Goal: Find contact information: Obtain details needed to contact an individual or organization

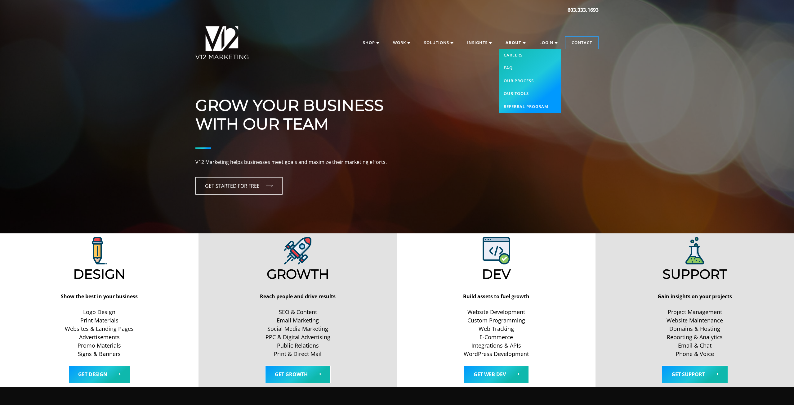
click at [513, 43] on link "About" at bounding box center [515, 43] width 33 height 12
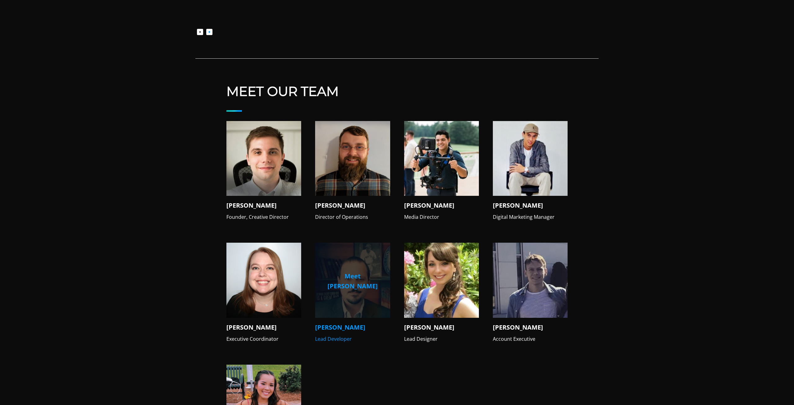
scroll to position [572, 0]
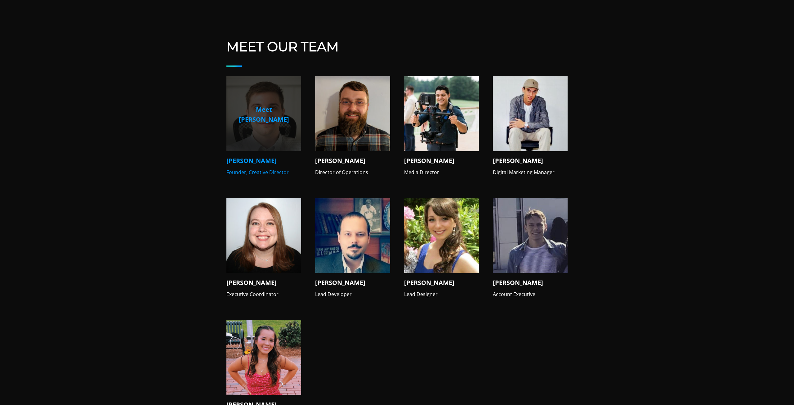
click at [241, 156] on h4 "[PERSON_NAME]" at bounding box center [263, 160] width 75 height 9
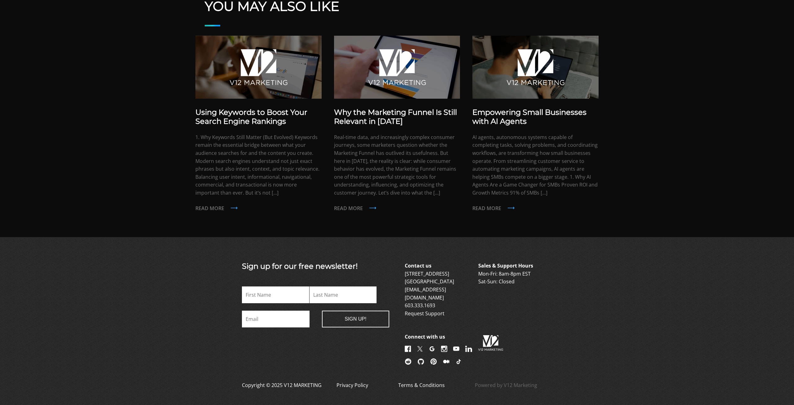
scroll to position [451, 0]
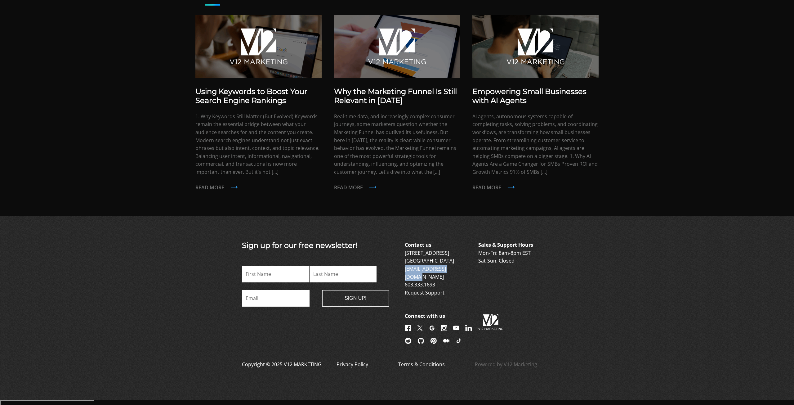
drag, startPoint x: 472, startPoint y: 269, endPoint x: 405, endPoint y: 270, distance: 67.3
click at [405, 270] on p "Contact us 6 Garvins Falls Road Concord, NH 03301 info@v12marketing.com 603.333…" at bounding box center [441, 269] width 72 height 56
copy link "[EMAIL_ADDRESS][DOMAIN_NAME]"
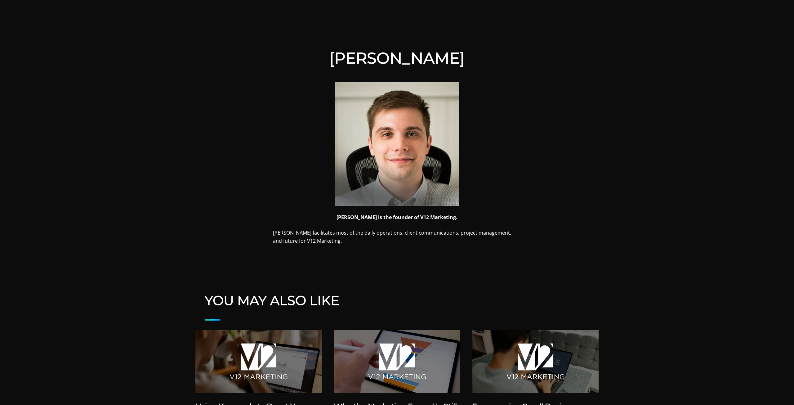
scroll to position [133, 0]
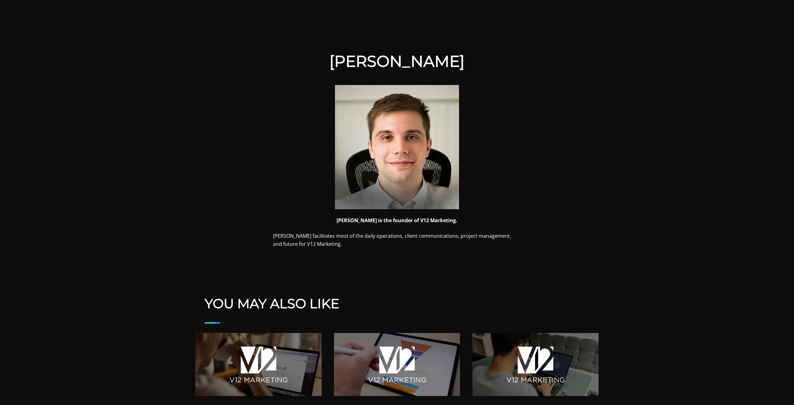
click at [418, 63] on h1 "Mike Visconti" at bounding box center [397, 61] width 248 height 19
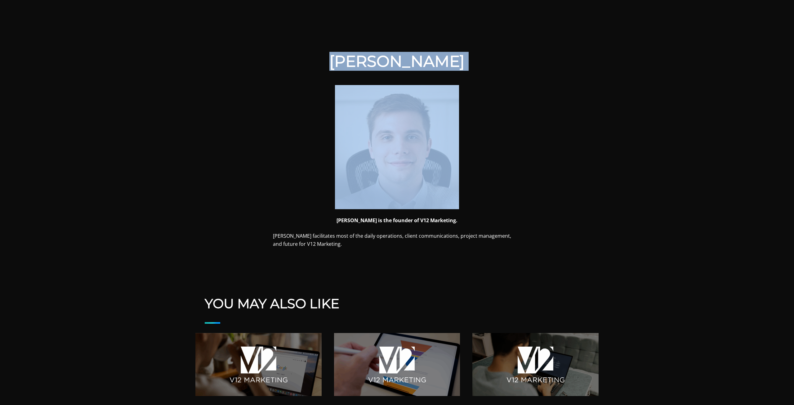
click at [418, 63] on h1 "Mike Visconti" at bounding box center [397, 61] width 248 height 19
copy header "Mike Visconti"
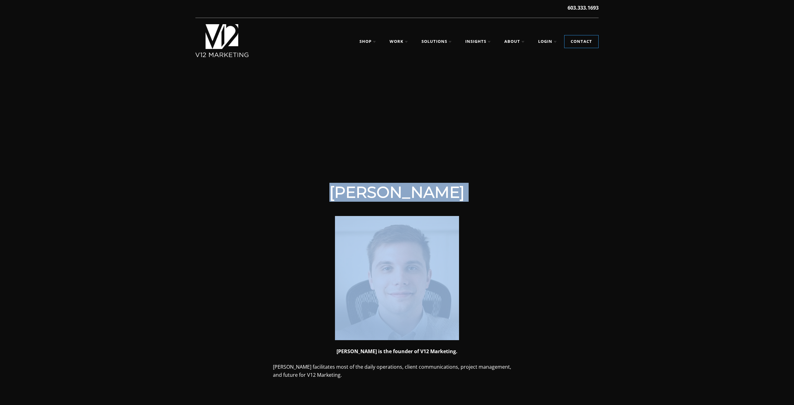
scroll to position [0, 0]
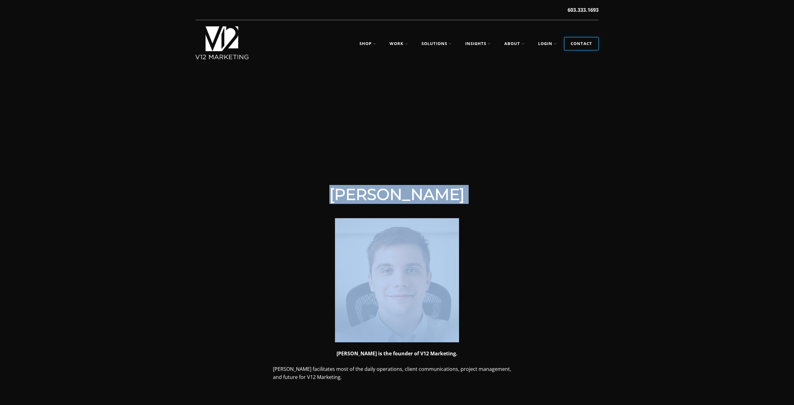
click at [589, 46] on link "Contact" at bounding box center [582, 44] width 34 height 12
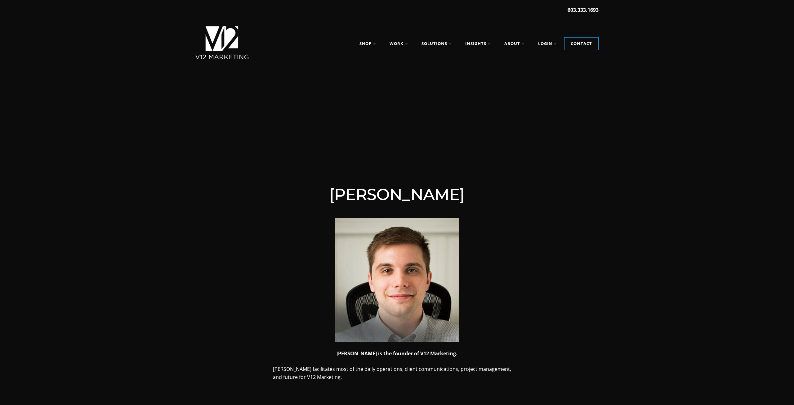
click at [576, 127] on div at bounding box center [397, 123] width 794 height 124
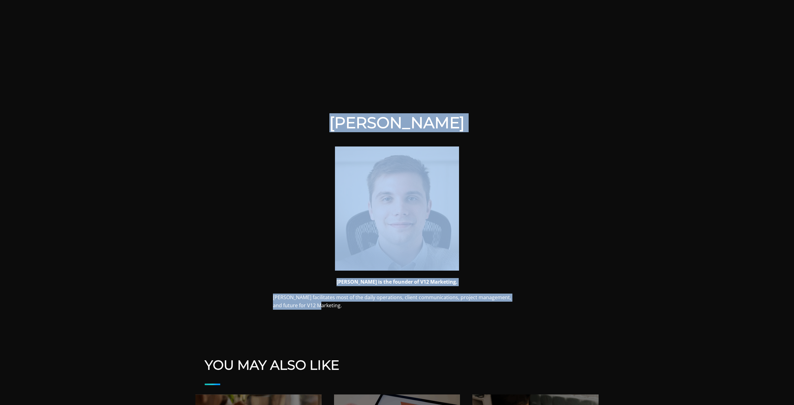
drag, startPoint x: 328, startPoint y: 113, endPoint x: 513, endPoint y: 306, distance: 267.9
click at [513, 306] on div "Mike Visconti Mike is the founder of V12 Marketing. Mike facilitates most of th…" at bounding box center [397, 292] width 794 height 606
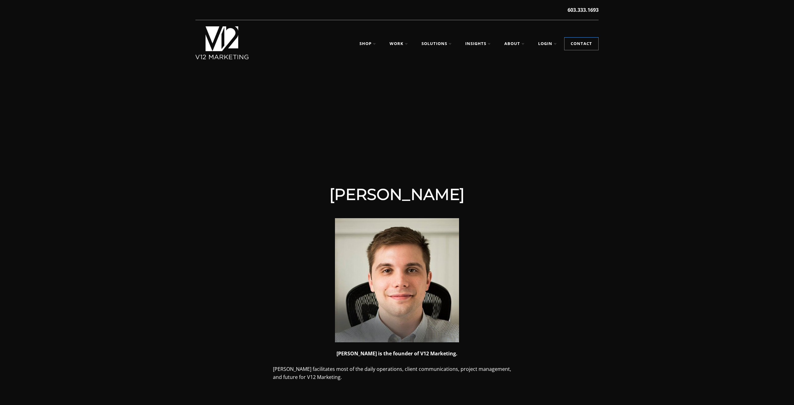
scroll to position [451, 0]
